Goal: Information Seeking & Learning: Learn about a topic

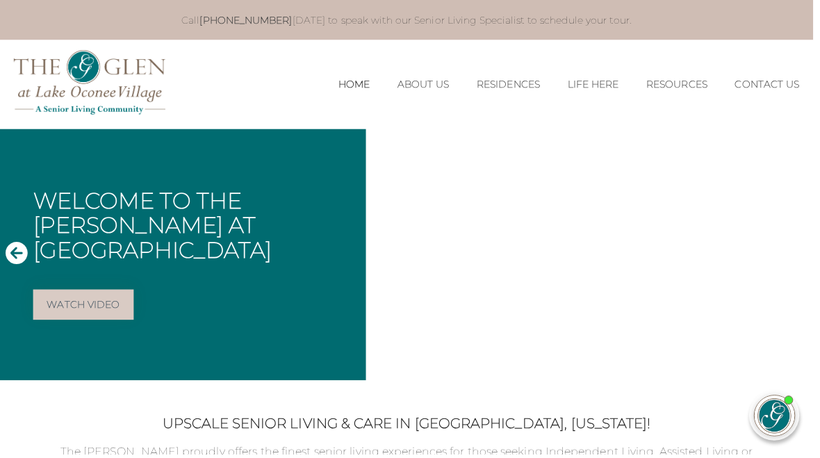
click at [806, 255] on icon "Next Slide" at bounding box center [804, 256] width 22 height 22
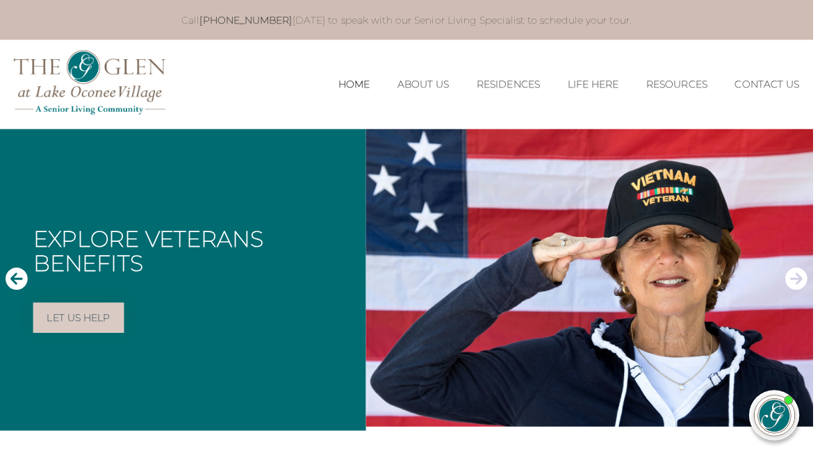
click at [804, 279] on icon "Next Slide" at bounding box center [804, 281] width 22 height 22
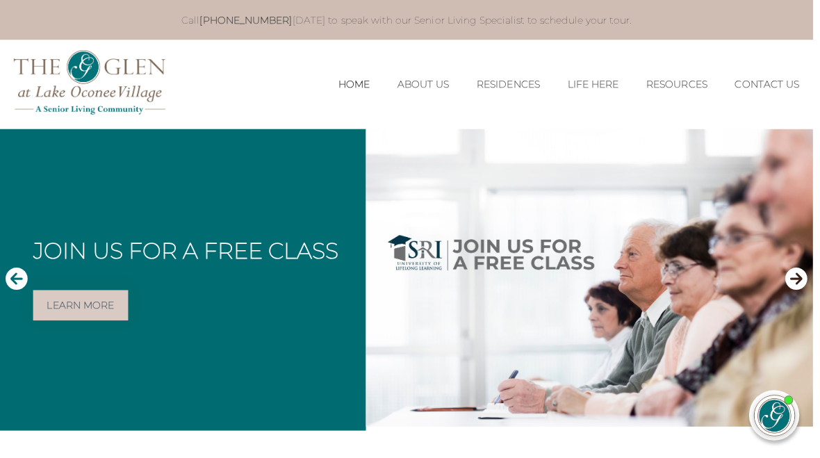
click at [802, 284] on icon "Next Slide" at bounding box center [804, 281] width 22 height 22
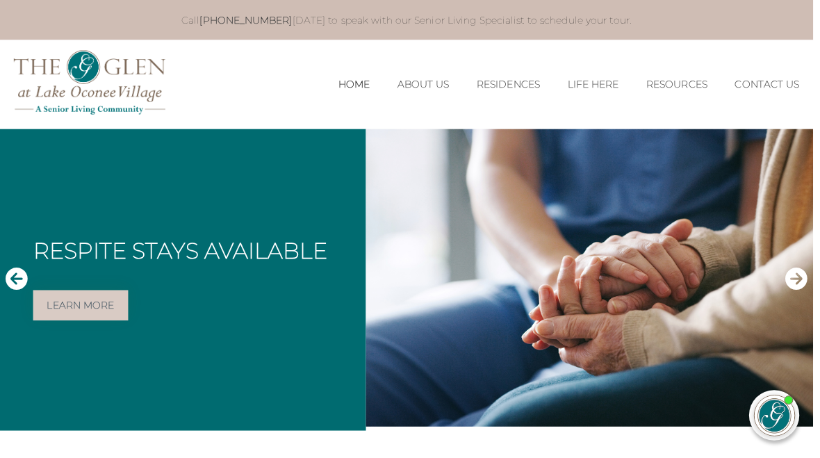
click at [803, 282] on icon "Next Slide" at bounding box center [804, 281] width 22 height 22
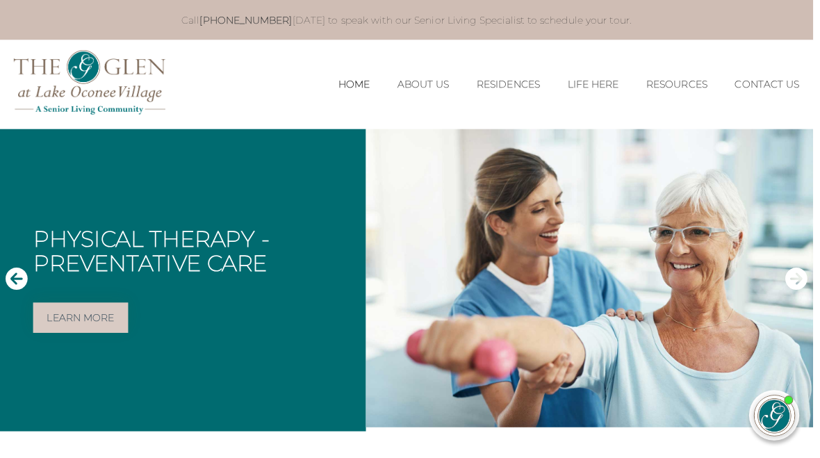
click at [804, 280] on icon "Next Slide" at bounding box center [804, 281] width 22 height 22
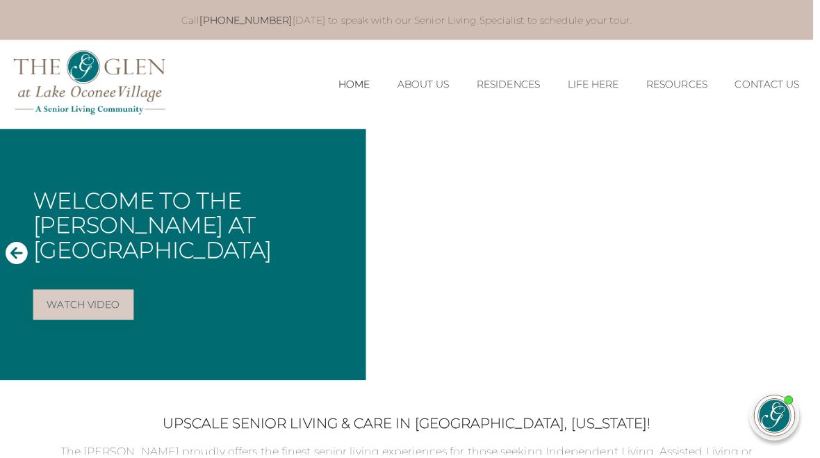
click at [801, 263] on icon "Next Slide" at bounding box center [804, 256] width 22 height 22
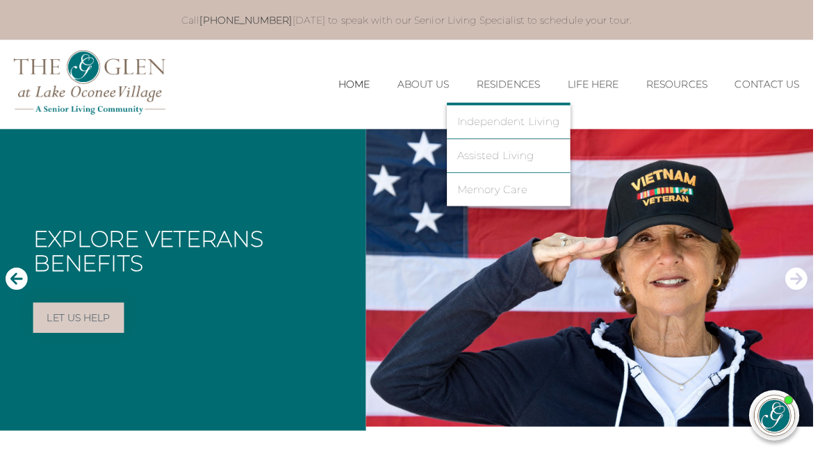
click at [506, 127] on link "Independent Living" at bounding box center [513, 123] width 104 height 13
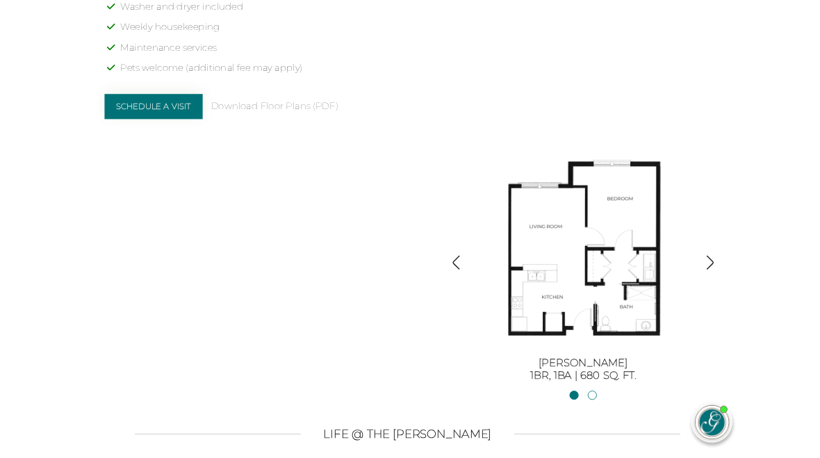
scroll to position [1326, 0]
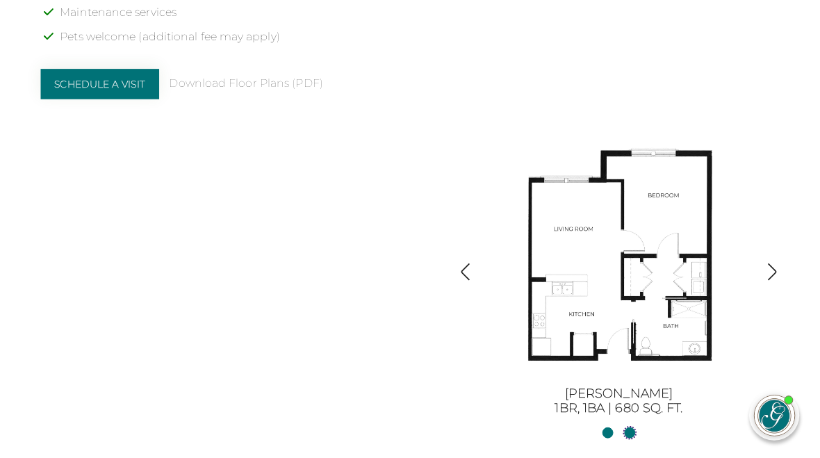
click at [638, 435] on link "[PERSON_NAME] II2BR, 2BA | 1254 sq. ft." at bounding box center [635, 436] width 11 height 11
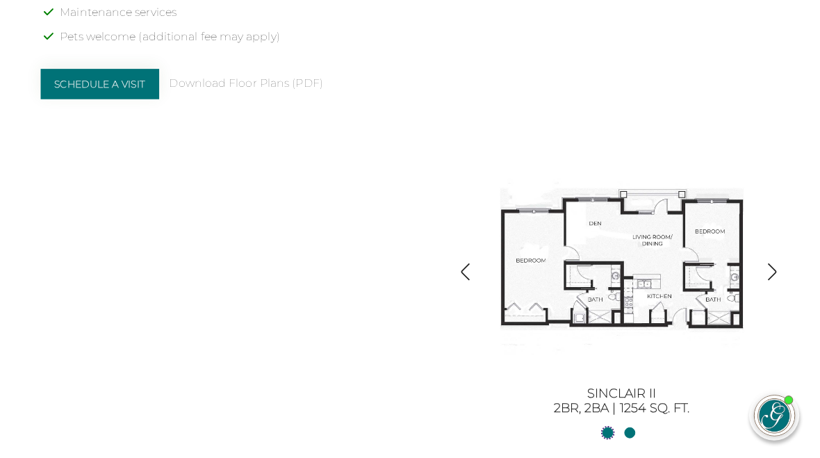
click at [615, 437] on link "Sinclair1BR, 1BA | 680 sq. ft." at bounding box center [613, 436] width 11 height 11
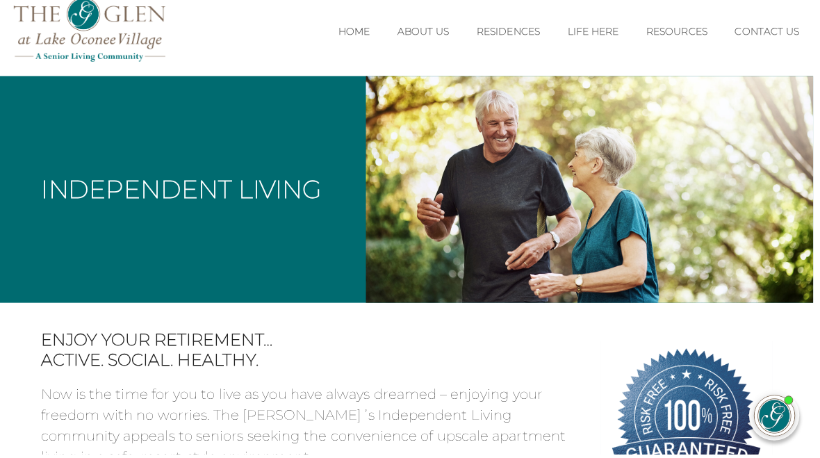
scroll to position [48, 0]
